Goal: Information Seeking & Learning: Learn about a topic

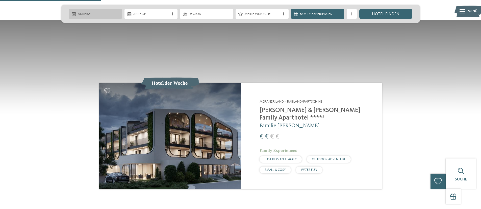
scroll to position [491, 0]
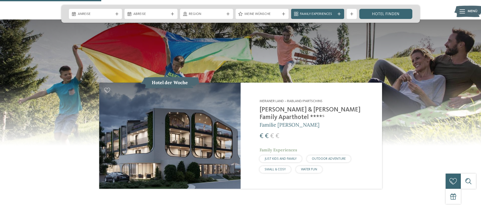
click at [279, 106] on h2 "[PERSON_NAME] & [PERSON_NAME] Family Aparthotel ****ˢ" at bounding box center [318, 113] width 116 height 15
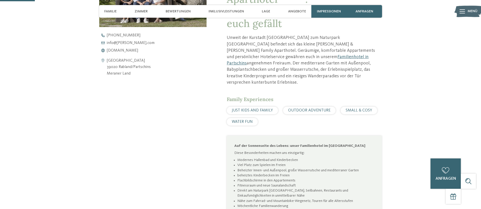
scroll to position [121, 0]
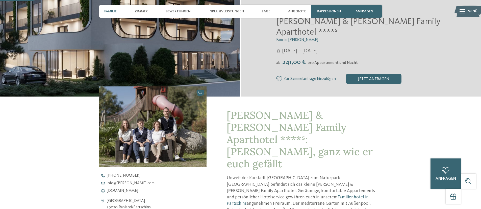
click at [113, 12] on span "Familie" at bounding box center [110, 11] width 12 height 4
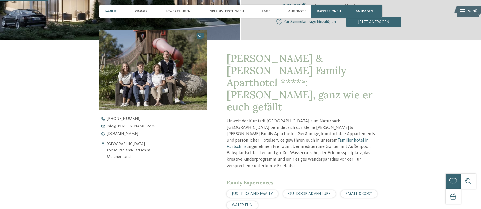
scroll to position [179, 0]
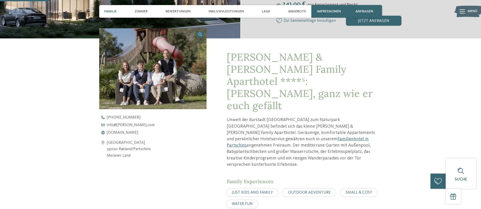
click at [304, 190] on span "OUTDOOR ADVENTURE" at bounding box center [309, 192] width 42 height 4
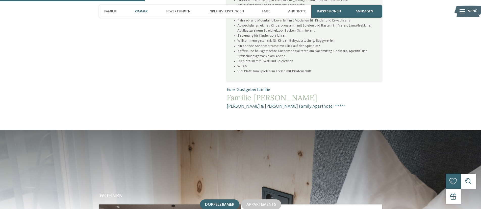
scroll to position [451, 0]
